Goal: Information Seeking & Learning: Learn about a topic

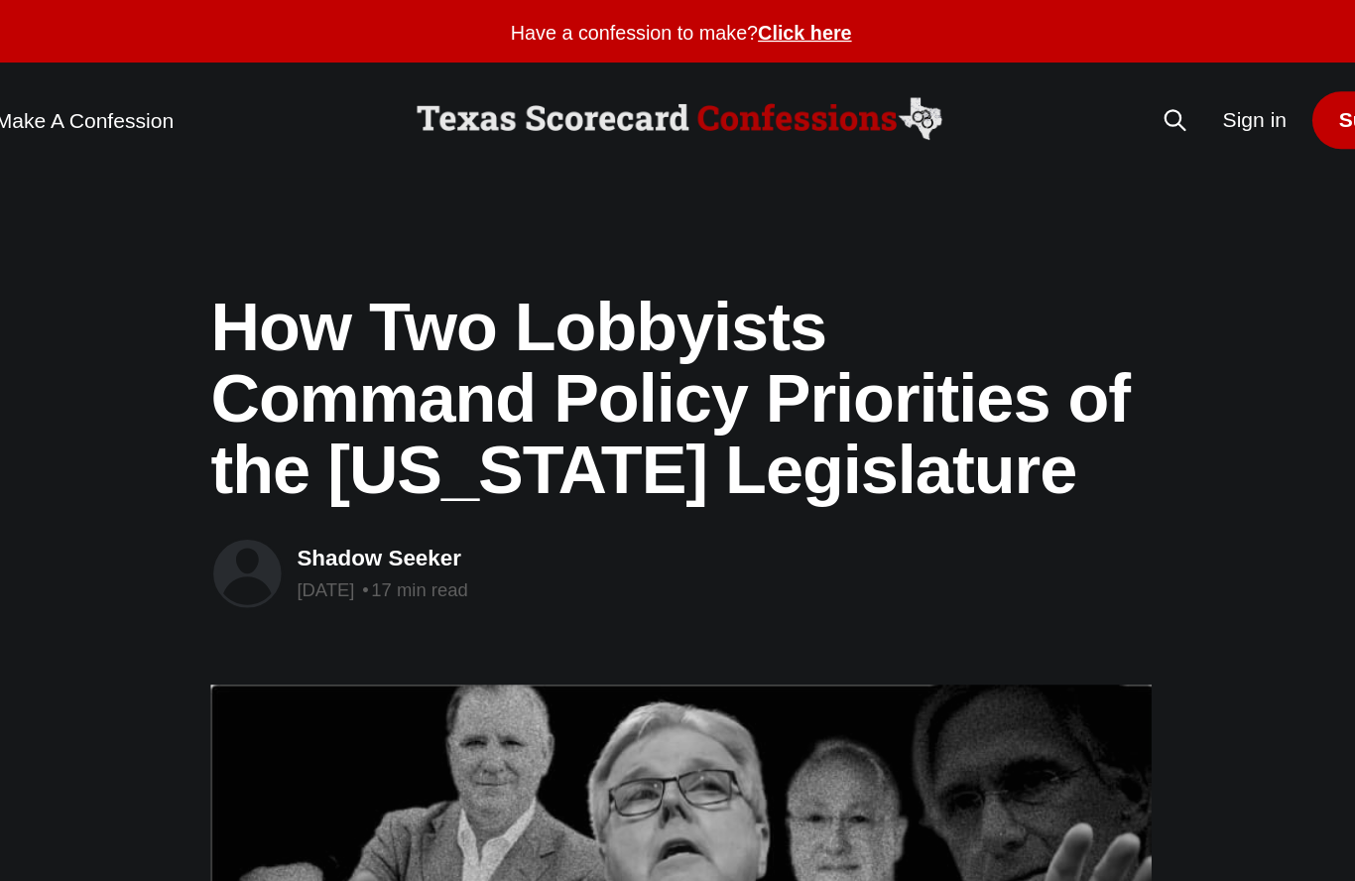
click at [386, 425] on link "Shadow Seeker" at bounding box center [448, 424] width 125 height 19
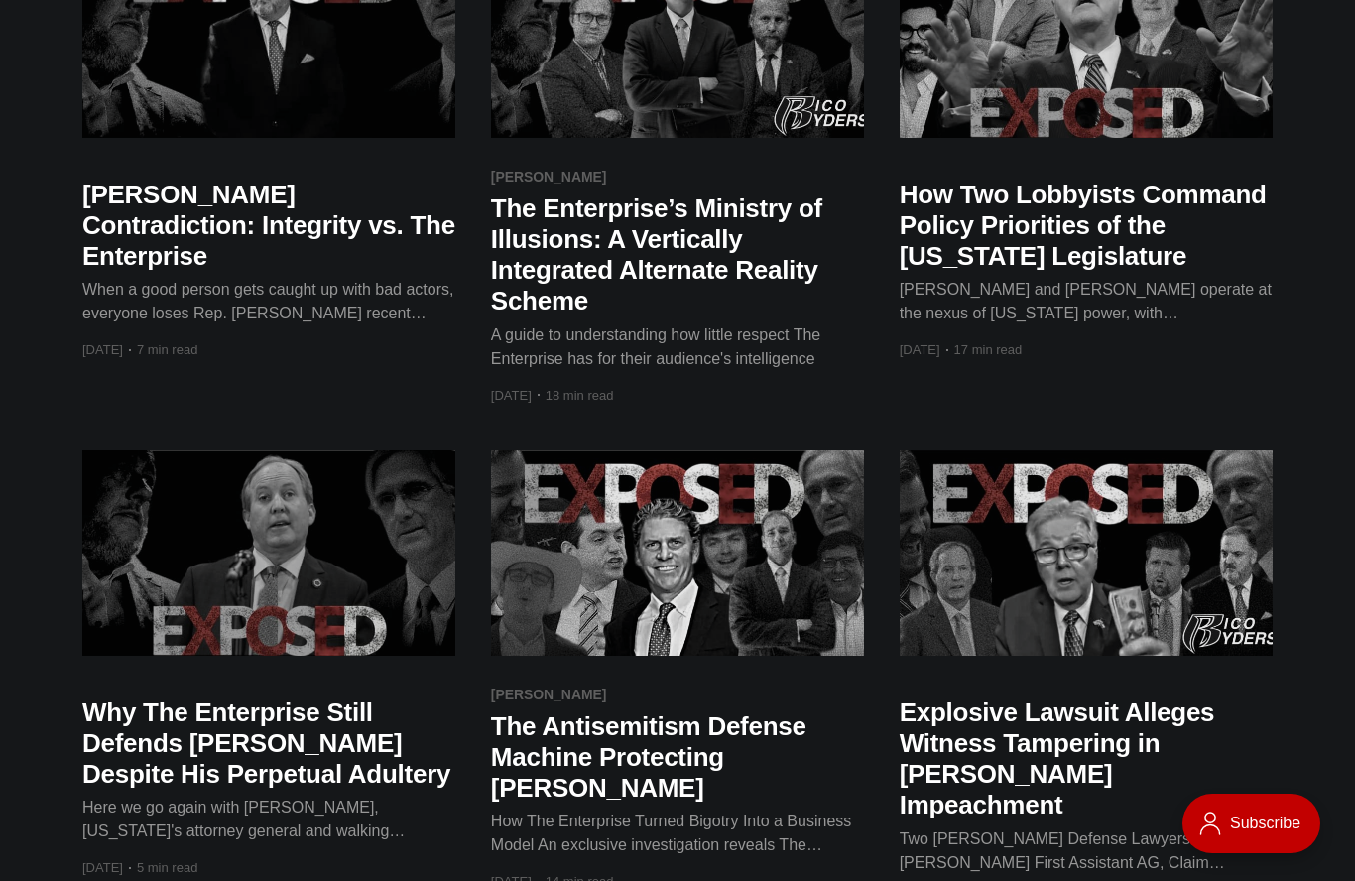
scroll to position [449, 0]
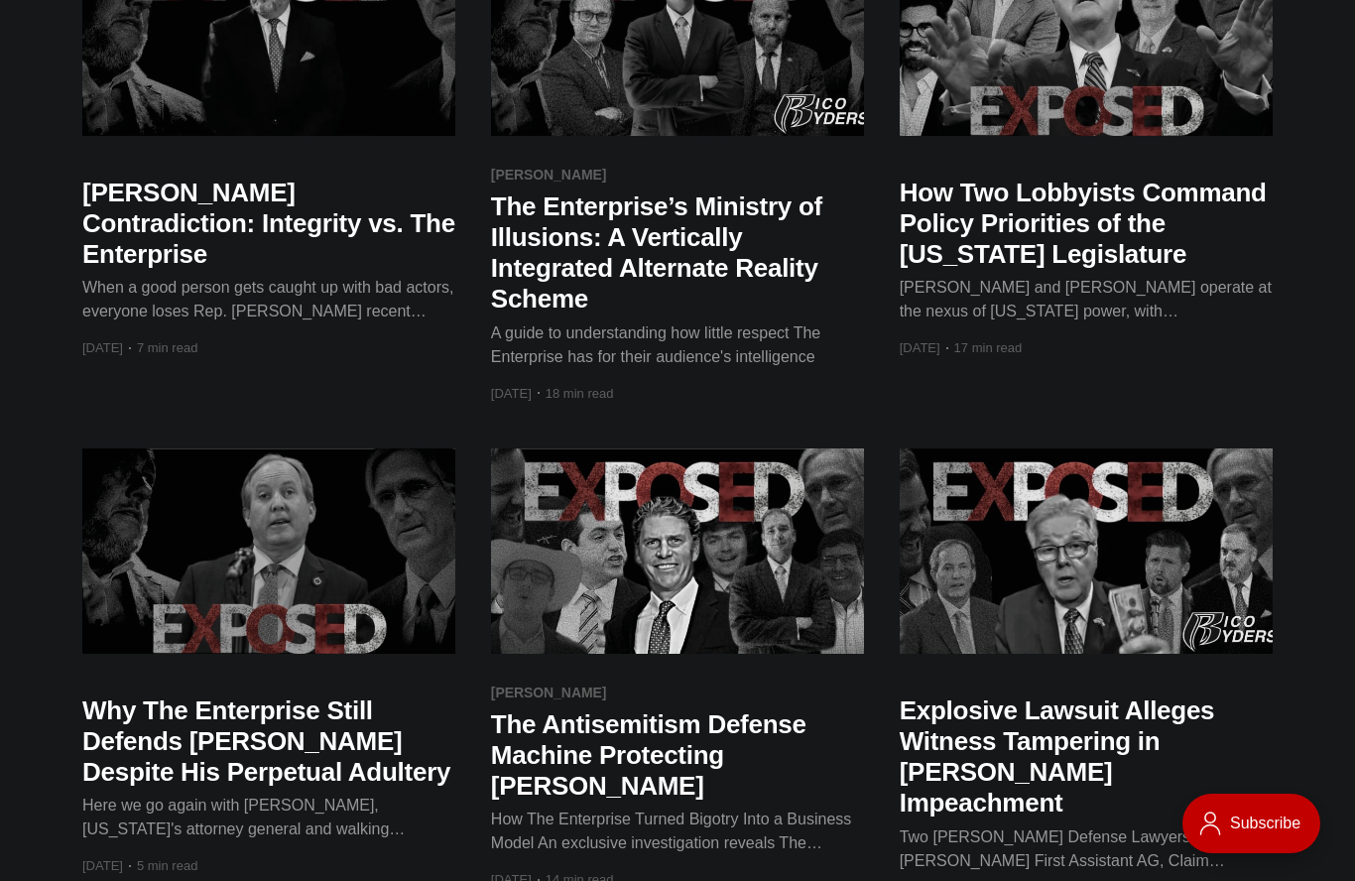
click at [1001, 228] on h2 "How Two Lobbyists Command Policy Priorities of the [US_STATE] Legislature" at bounding box center [1085, 224] width 373 height 93
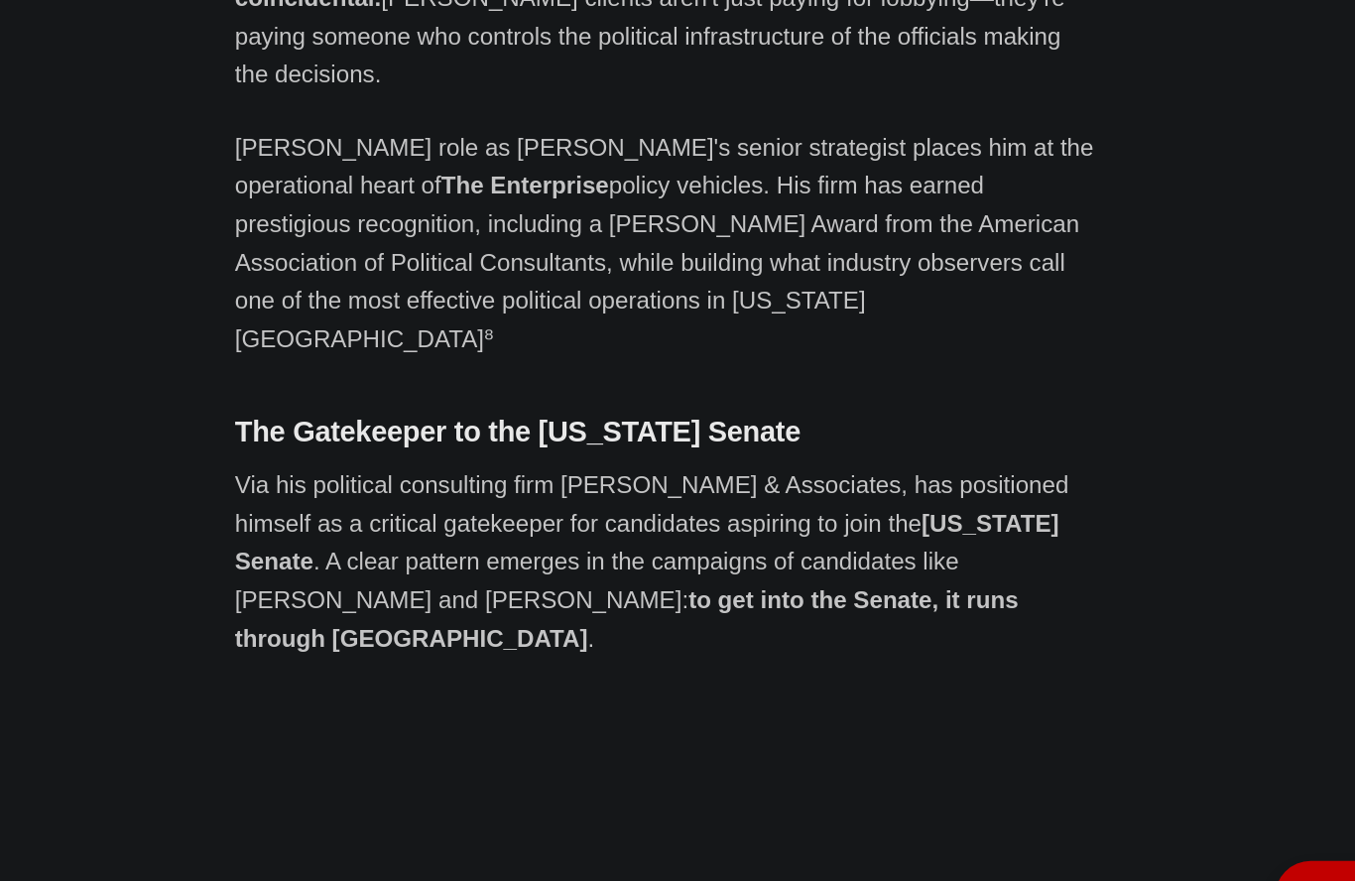
scroll to position [4515, 0]
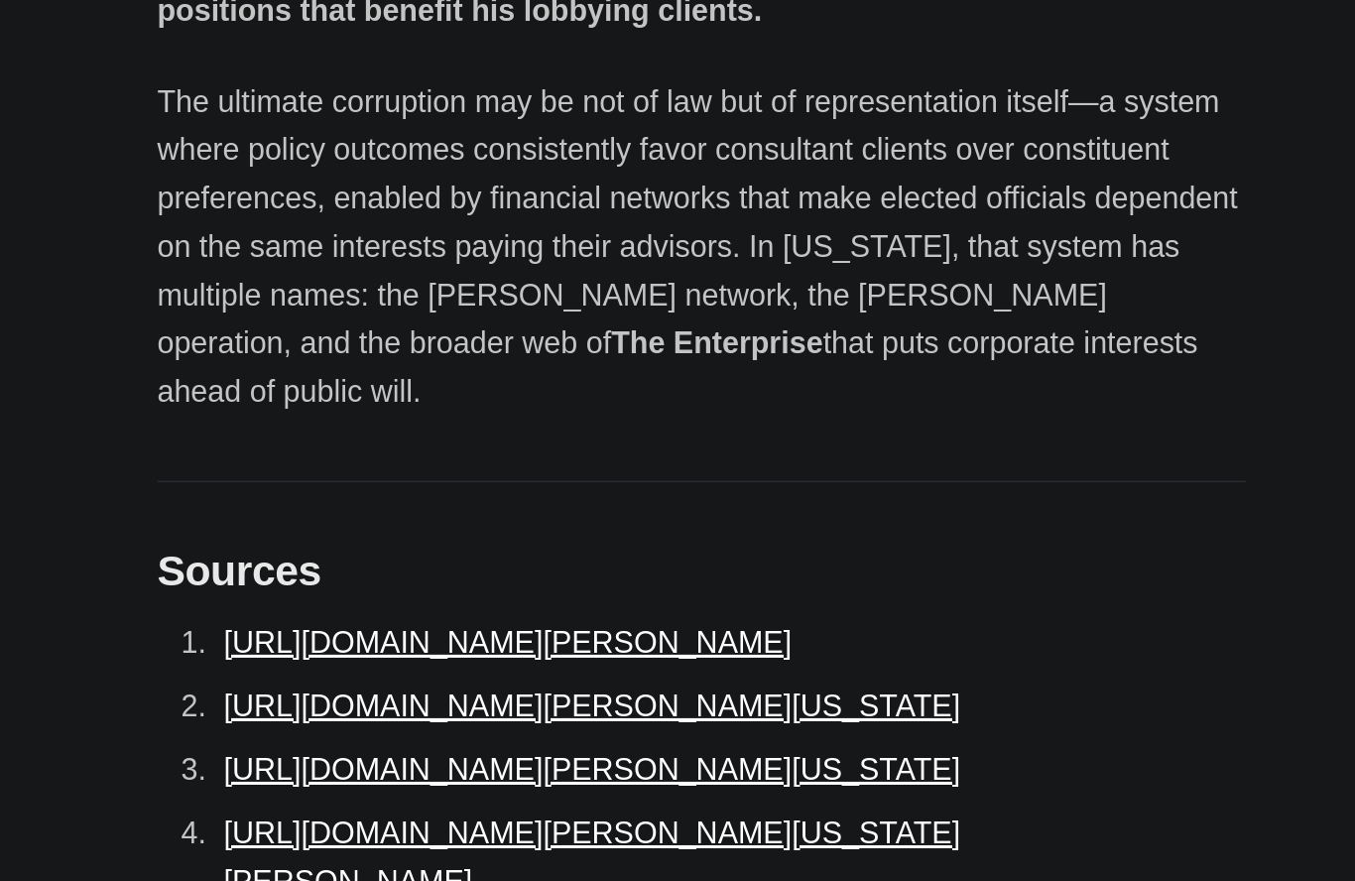
scroll to position [23012, 0]
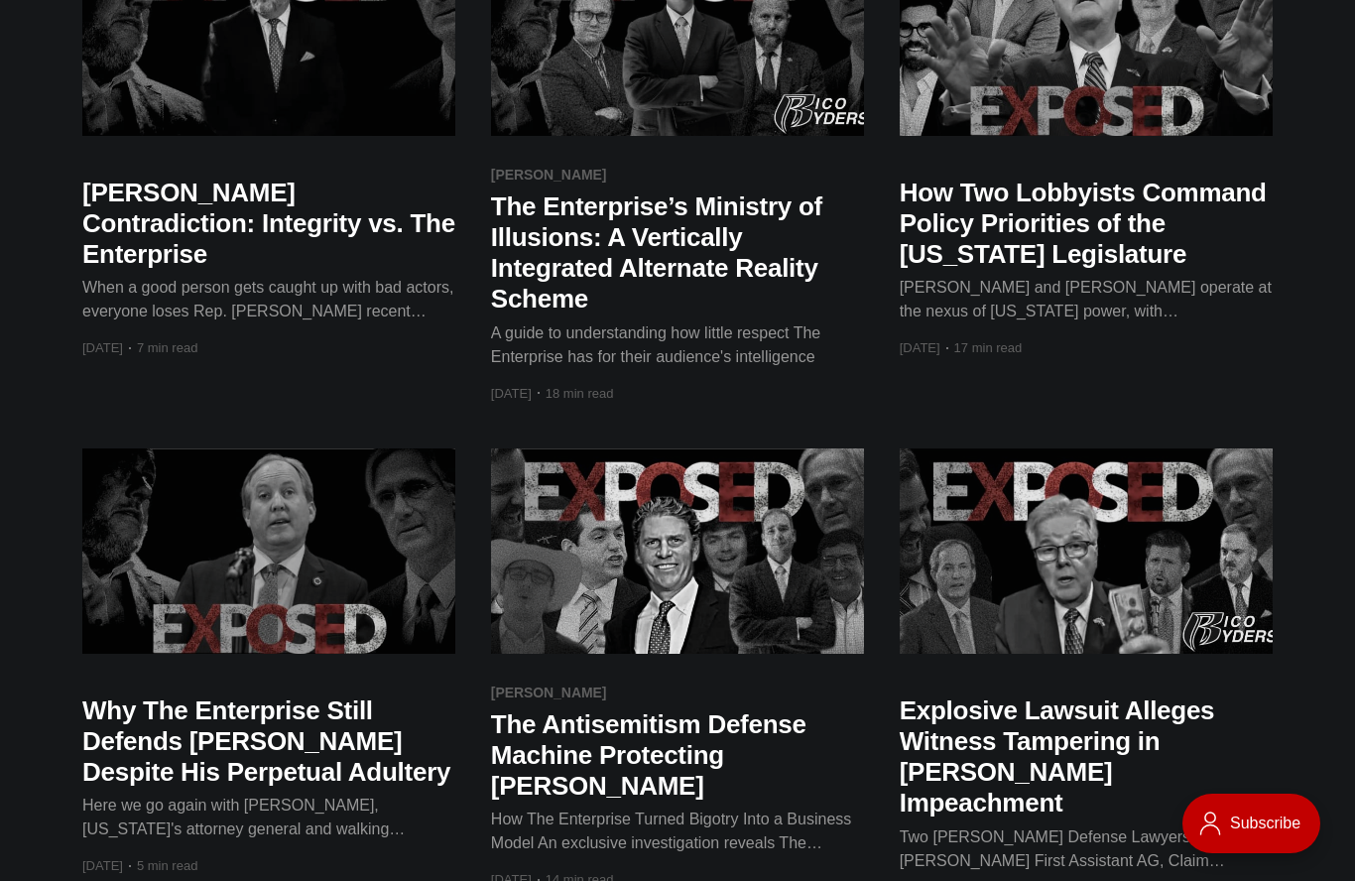
click at [1038, 765] on h2 "Explosive Lawsuit Alleges Witness Tampering in Paxton Impeachment" at bounding box center [1085, 757] width 373 height 124
